Goal: Transaction & Acquisition: Purchase product/service

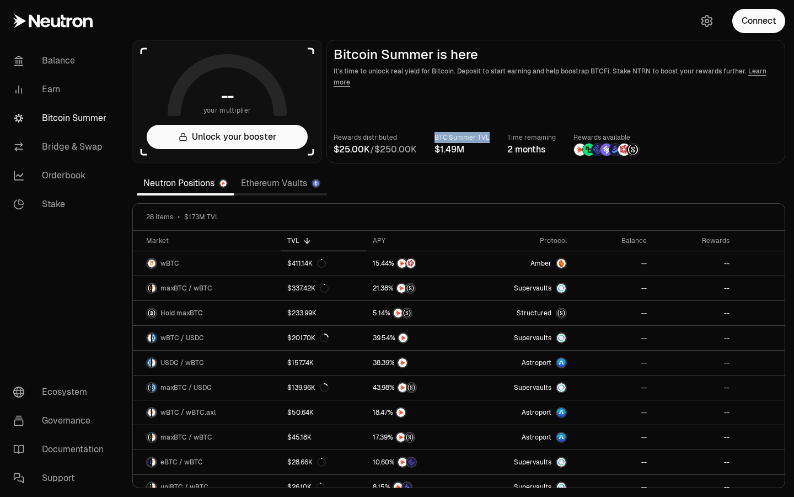
drag, startPoint x: 434, startPoint y: 142, endPoint x: 495, endPoint y: 158, distance: 63.3
click at [495, 158] on main "Bitcoin Summer is here It's time to unlock real yield for Bitcoin. Deposit to s…" at bounding box center [556, 102] width 459 height 124
click at [440, 145] on span "$" at bounding box center [438, 149] width 6 height 9
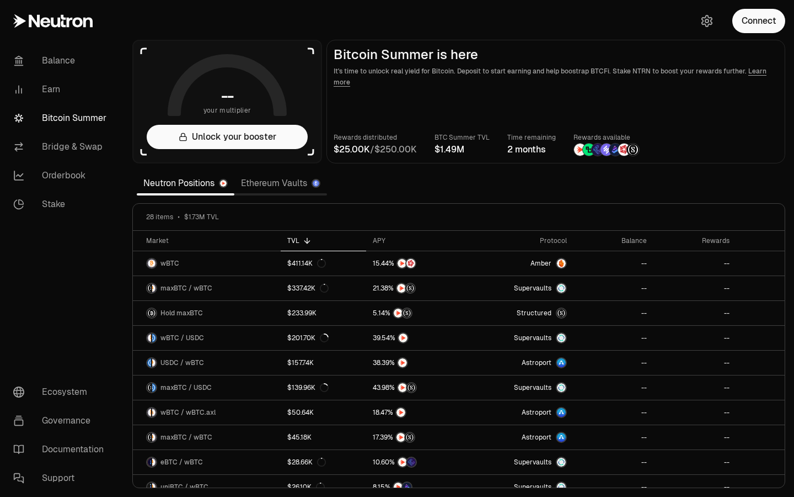
click at [440, 145] on span "$" at bounding box center [438, 149] width 6 height 9
click at [451, 149] on span "4" at bounding box center [449, 149] width 6 height 11
click at [601, 152] on img at bounding box center [607, 149] width 12 height 12
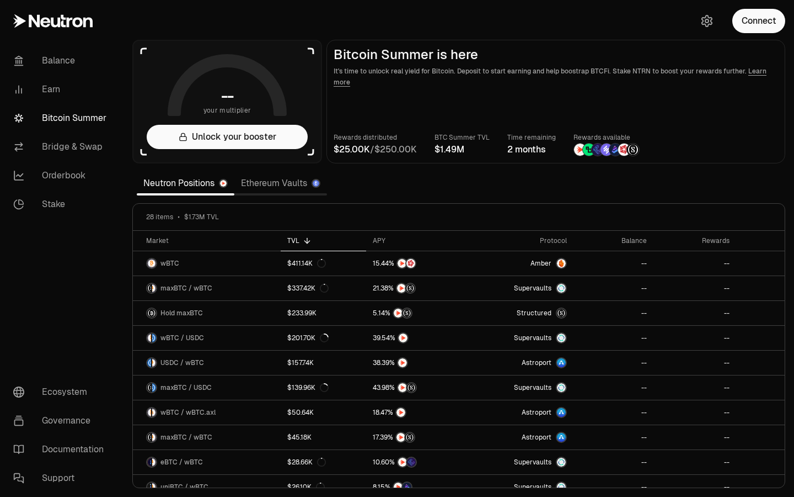
click at [601, 152] on img at bounding box center [607, 149] width 12 height 12
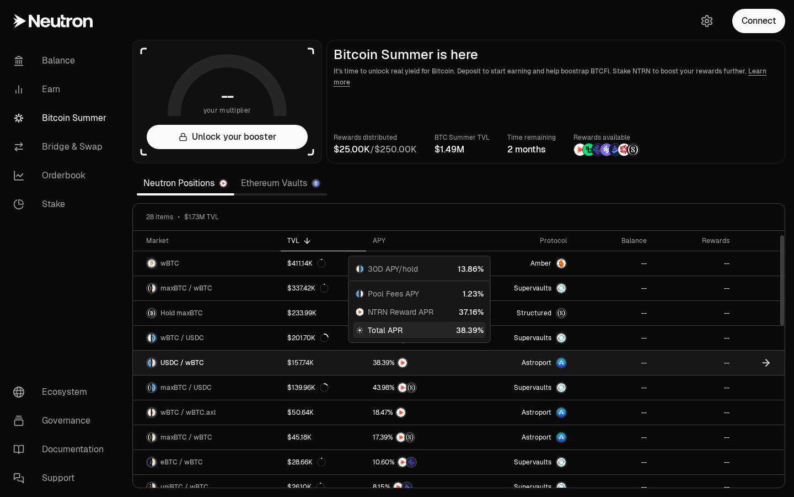
scroll to position [13, 0]
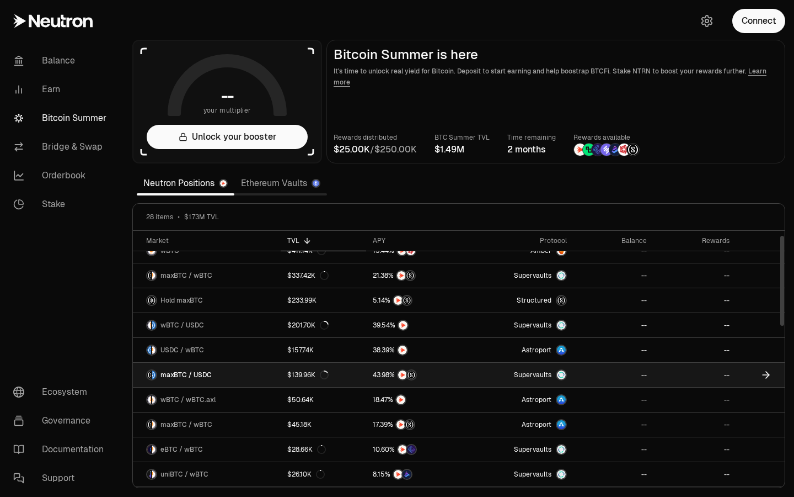
drag, startPoint x: 565, startPoint y: 376, endPoint x: 548, endPoint y: 376, distance: 17.1
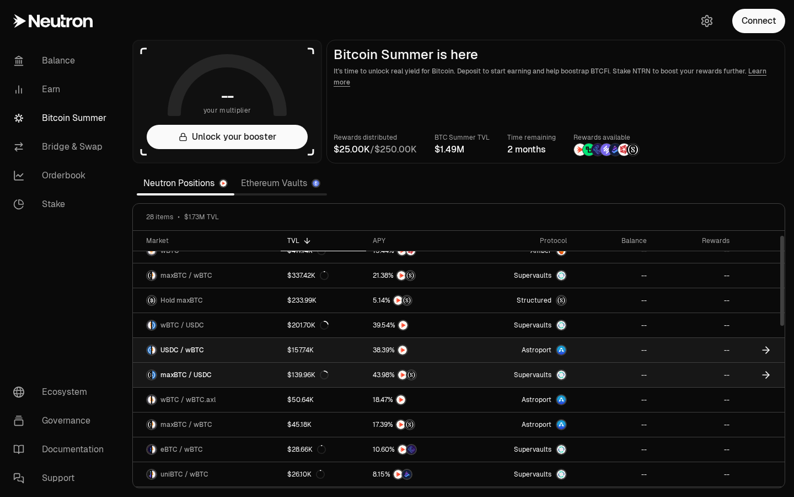
drag, startPoint x: 564, startPoint y: 377, endPoint x: 566, endPoint y: 352, distance: 25.4
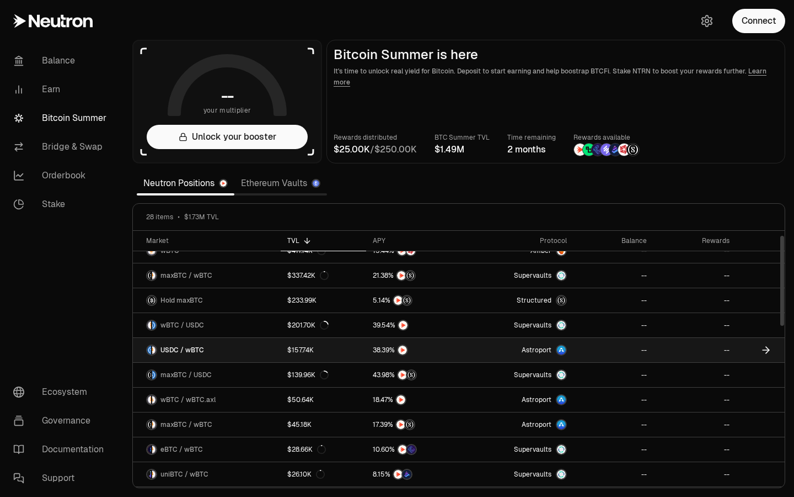
click at [610, 348] on link "--" at bounding box center [613, 350] width 79 height 24
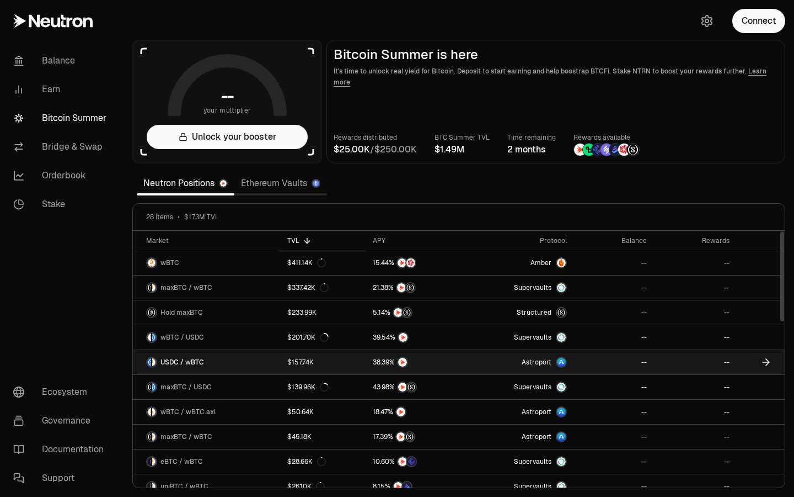
scroll to position [0, 0]
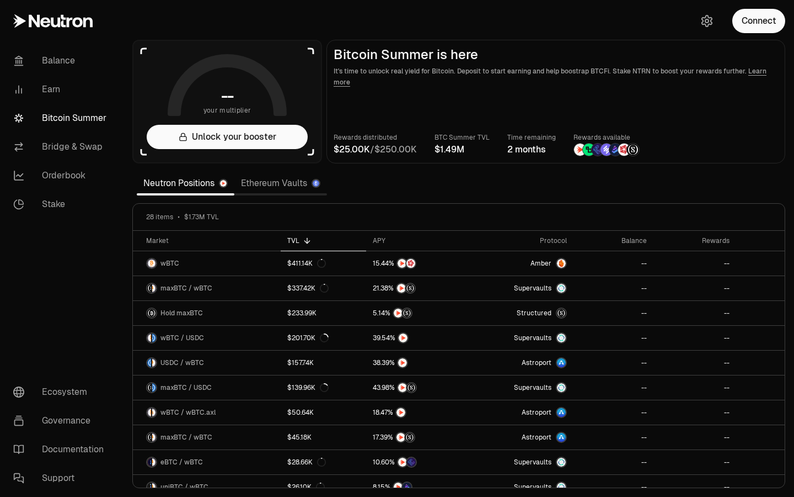
click at [362, 193] on section "-- your multiplier Unlock your booster Bitcoin Summer is here It's time to unlo…" at bounding box center [459, 248] width 671 height 497
click at [275, 184] on link "Ethereum Vaults" at bounding box center [280, 183] width 93 height 22
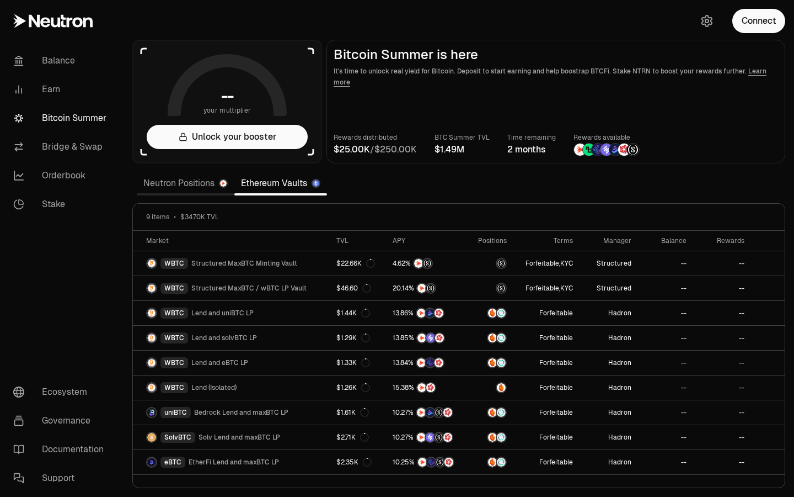
click at [187, 183] on link "Neutron Positions" at bounding box center [186, 183] width 98 height 22
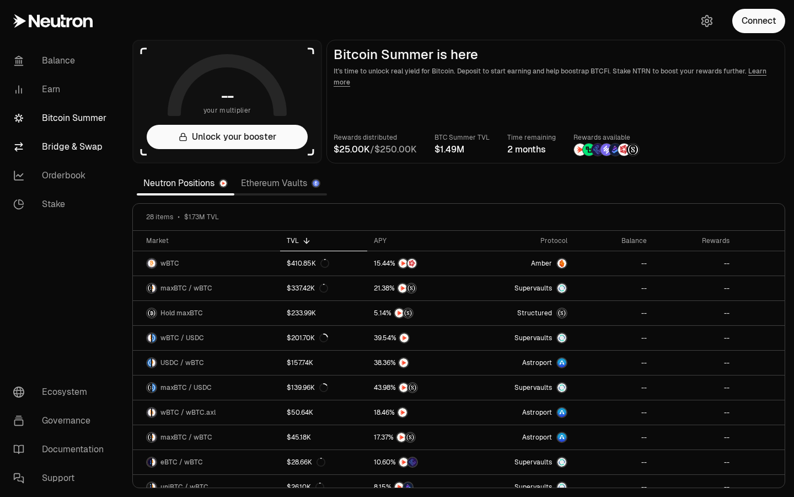
click at [80, 147] on link "Bridge & Swap" at bounding box center [61, 146] width 115 height 29
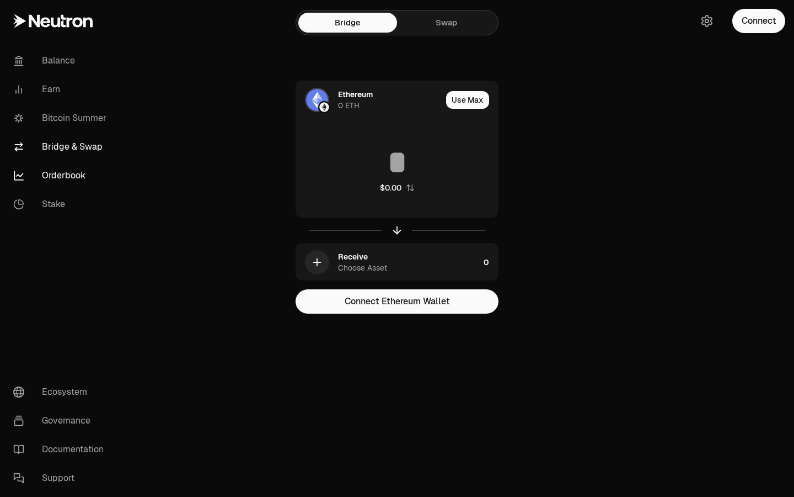
click at [80, 177] on link "Orderbook" at bounding box center [61, 175] width 115 height 29
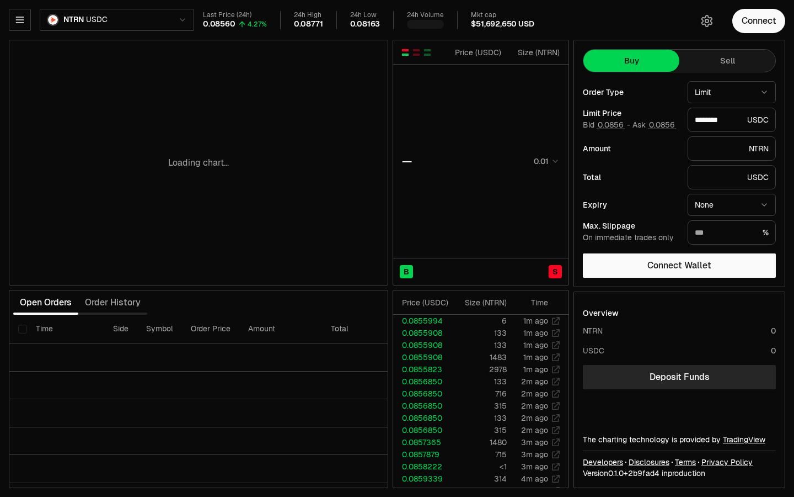
click at [98, 18] on html "Balance Earn Bitcoin Summer Bridge & Swap Orderbook Stake Ecosystem Governance …" at bounding box center [397, 248] width 794 height 497
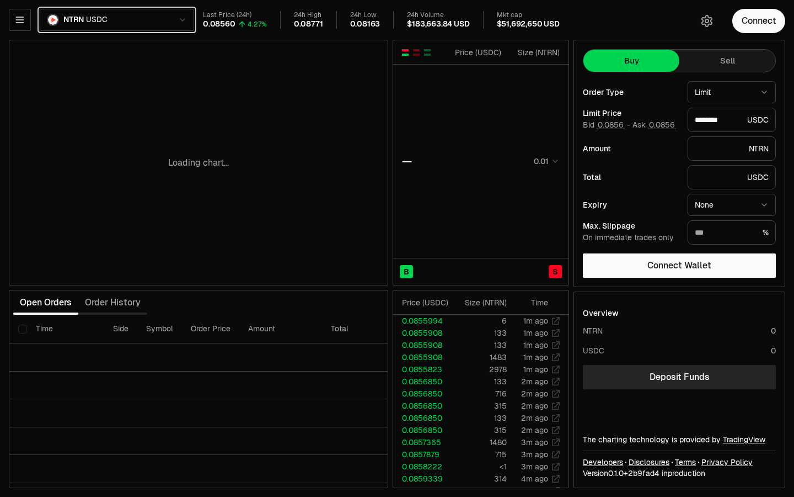
type input "********"
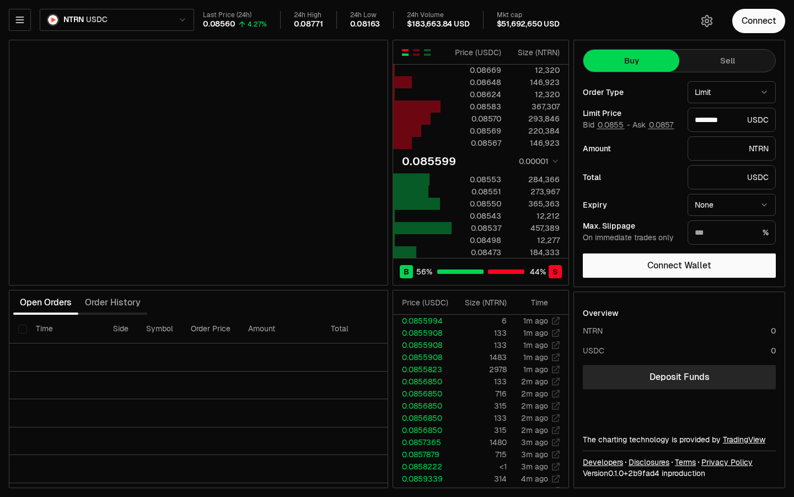
click at [396, 26] on div "Last Price (24h) 0.08560 4.27% 24h High 0.08771 24h Low 0.08163 24h Volume $183…" at bounding box center [441, 20] width 477 height 18
click at [81, 26] on html "Balance Earn Bitcoin Summer Bridge & Swap Orderbook Stake Ecosystem Governance …" at bounding box center [397, 248] width 794 height 497
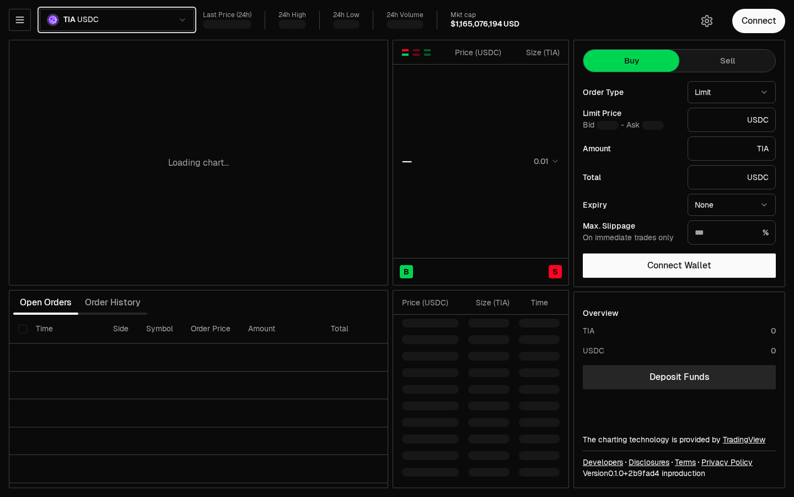
type input "*******"
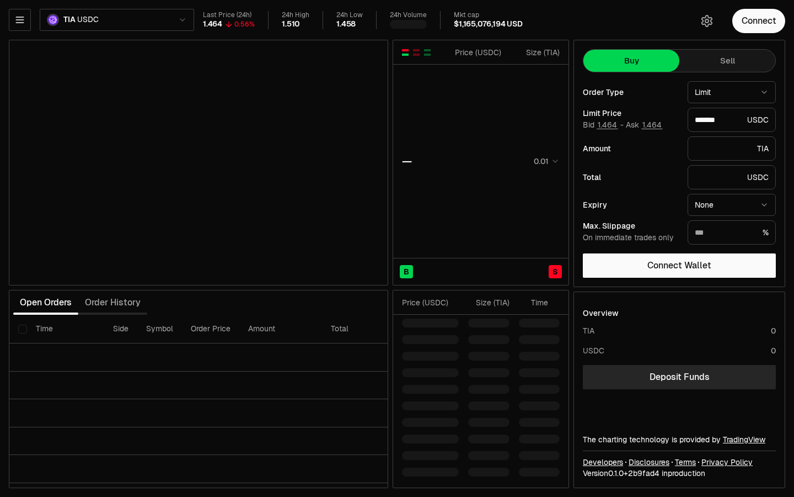
click at [104, 17] on html "Balance Earn Bitcoin Summer Bridge & Swap Orderbook Stake Ecosystem Governance …" at bounding box center [397, 248] width 794 height 497
click at [112, 16] on html "Balance Earn Bitcoin Summer Bridge & Swap Orderbook Stake Ecosystem Governance …" at bounding box center [397, 248] width 794 height 497
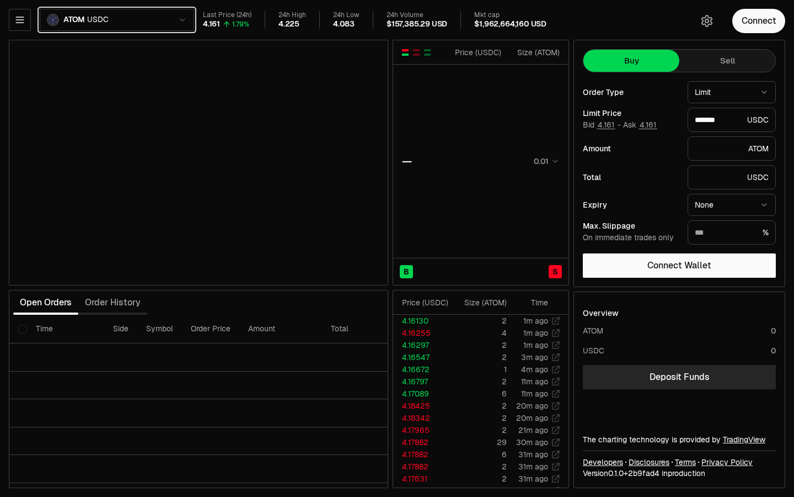
click at [372, 26] on html "Balance Earn Bitcoin Summer Bridge & Swap Orderbook Stake Ecosystem Governance …" at bounding box center [397, 248] width 794 height 497
click at [26, 18] on button "button" at bounding box center [20, 20] width 22 height 22
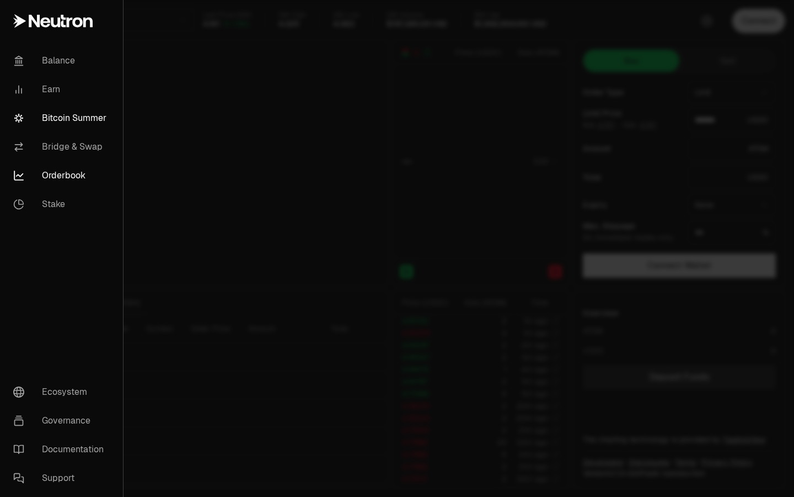
type input "*******"
click at [72, 121] on link "Bitcoin Summer" at bounding box center [61, 118] width 114 height 29
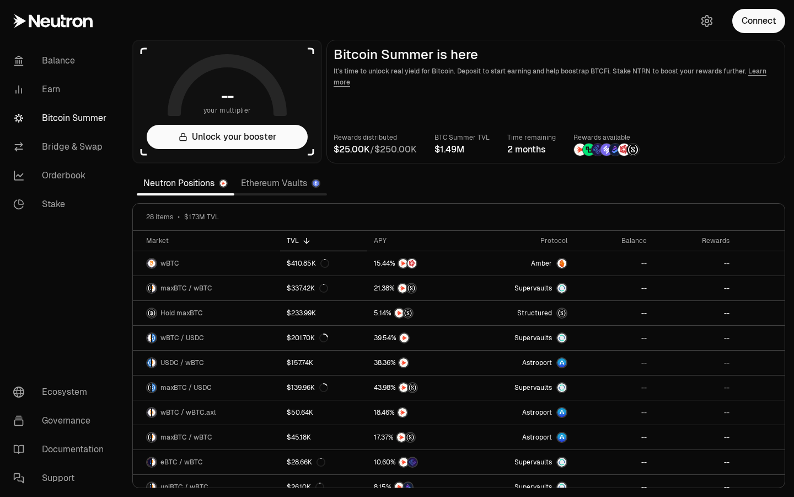
drag, startPoint x: 38, startPoint y: 24, endPoint x: 308, endPoint y: 0, distance: 270.9
